Goal: Task Accomplishment & Management: Use online tool/utility

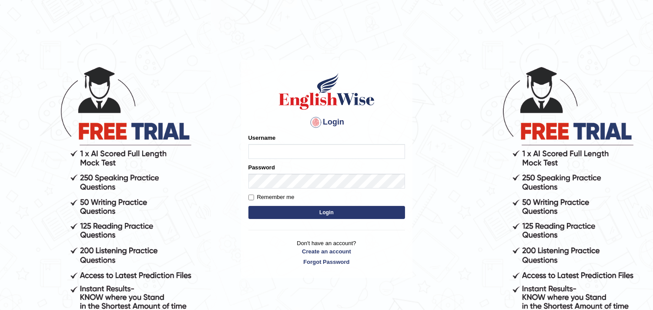
type input "Dheeraj7717"
click at [345, 214] on button "Login" at bounding box center [326, 212] width 157 height 13
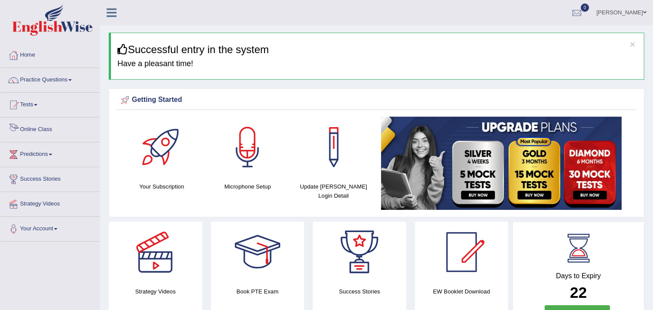
click at [66, 129] on link "Online Class" at bounding box center [49, 128] width 99 height 22
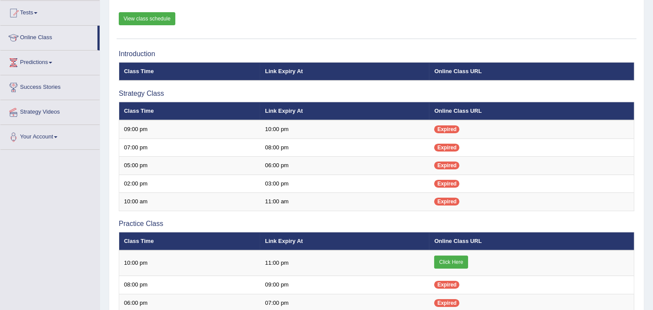
scroll to position [161, 0]
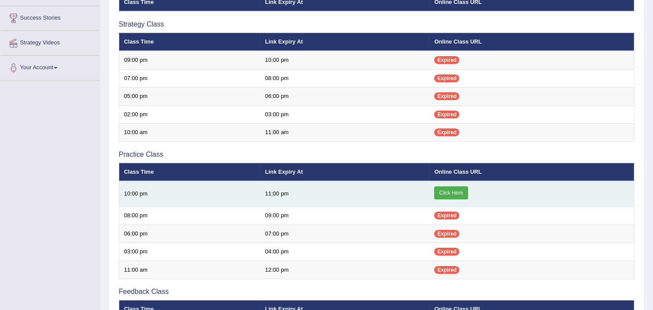
click at [438, 188] on link "Click Here" at bounding box center [450, 192] width 33 height 13
